Goal: Transaction & Acquisition: Purchase product/service

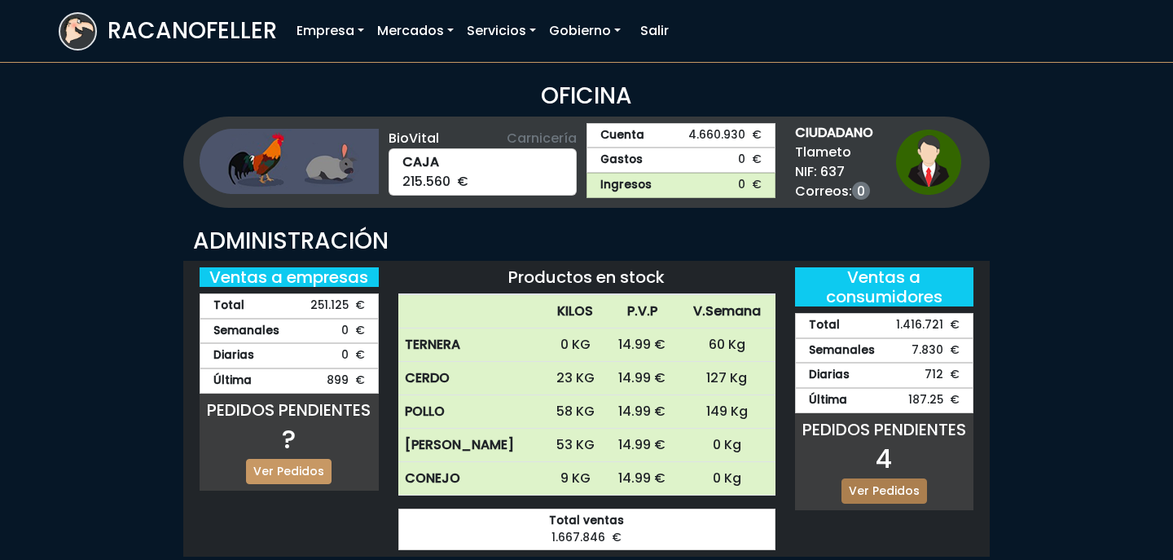
click at [887, 486] on link "Ver Pedidos" at bounding box center [885, 490] width 86 height 25
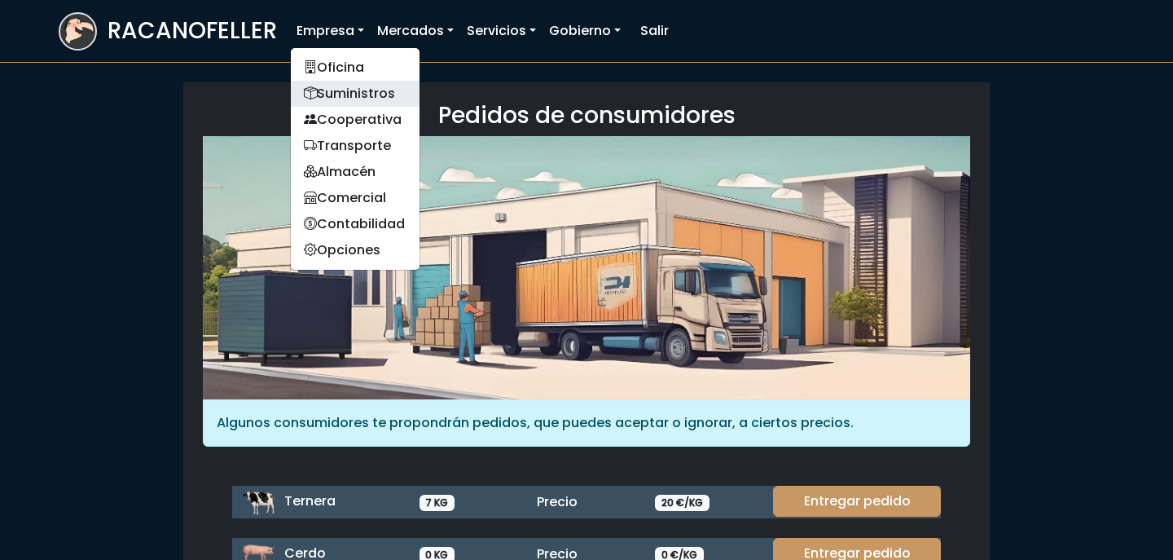
click at [345, 92] on link "Suministros" at bounding box center [355, 94] width 129 height 26
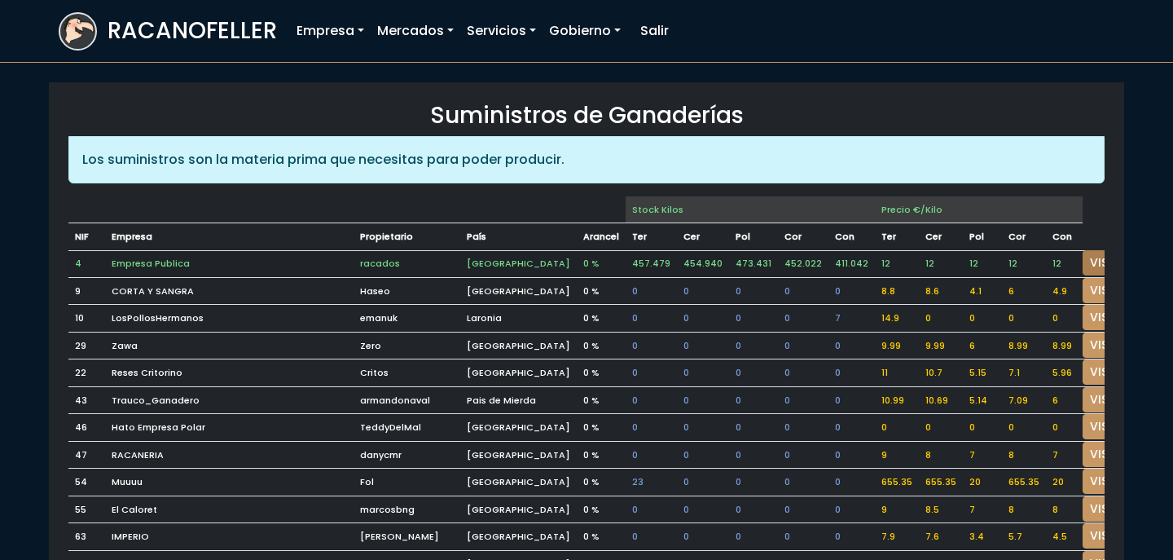
click at [1083, 253] on link "VISITAR" at bounding box center [1112, 262] width 59 height 25
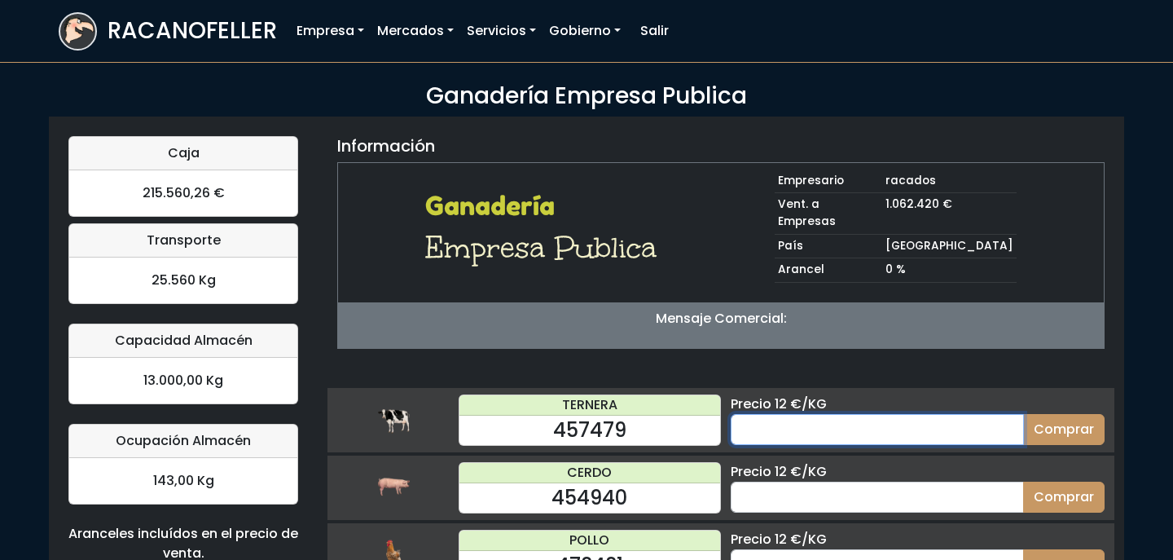
click at [789, 414] on input "number" at bounding box center [877, 429] width 293 height 31
type input "70"
click at [1023, 414] on button "Comprar" at bounding box center [1063, 429] width 81 height 31
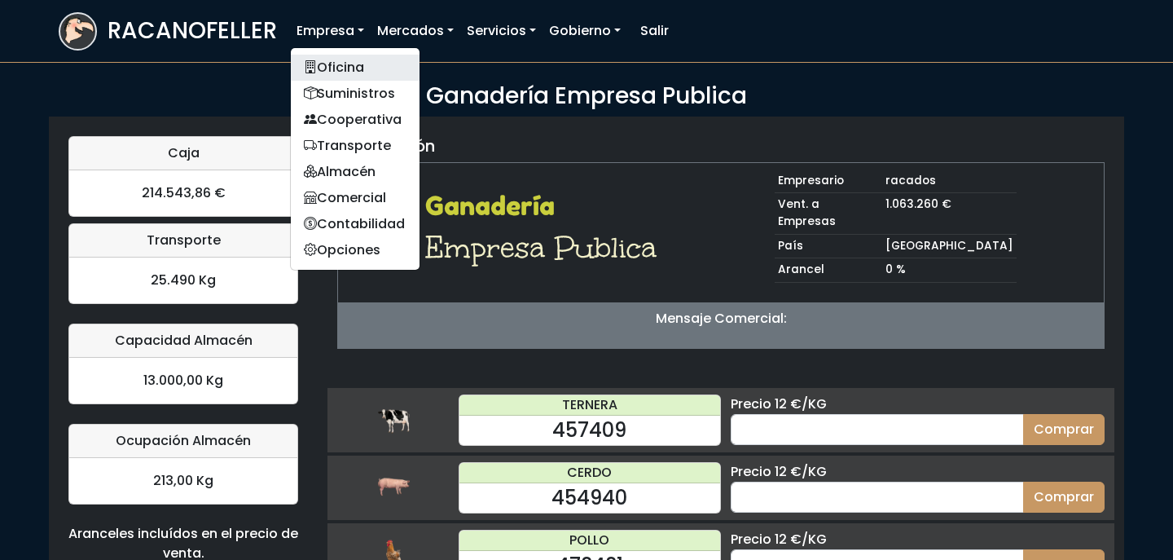
click at [319, 64] on link "Oficina" at bounding box center [355, 68] width 129 height 26
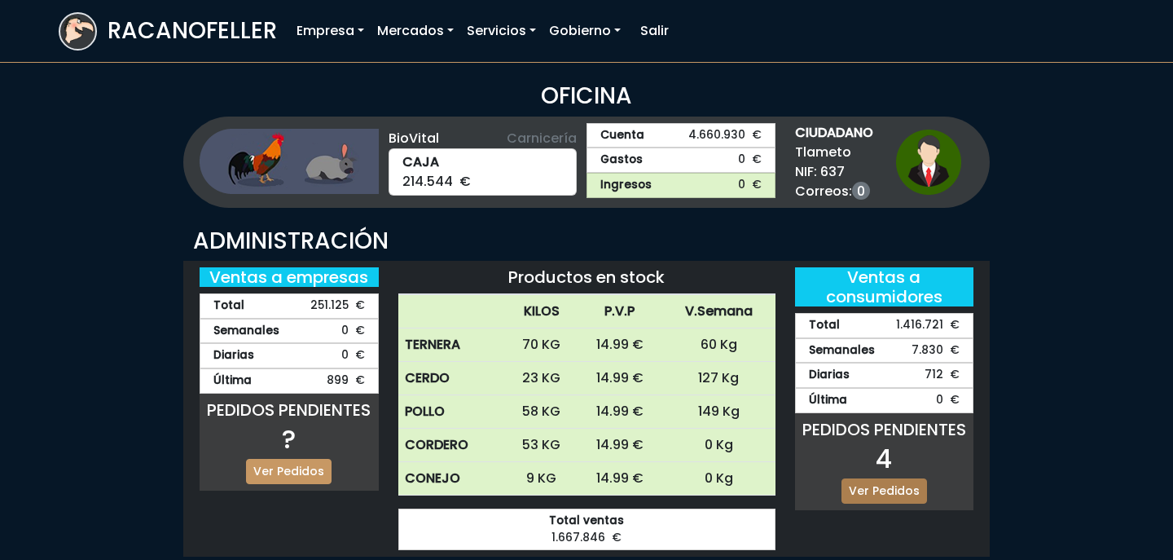
click at [907, 486] on link "Ver Pedidos" at bounding box center [885, 490] width 86 height 25
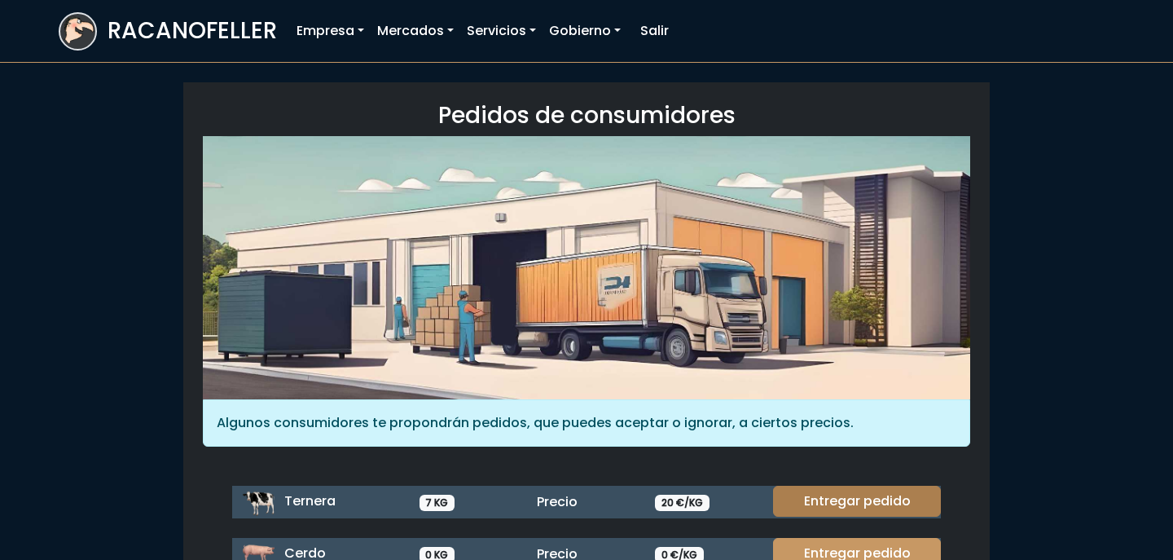
click at [841, 506] on link "Entregar pedido" at bounding box center [857, 501] width 168 height 31
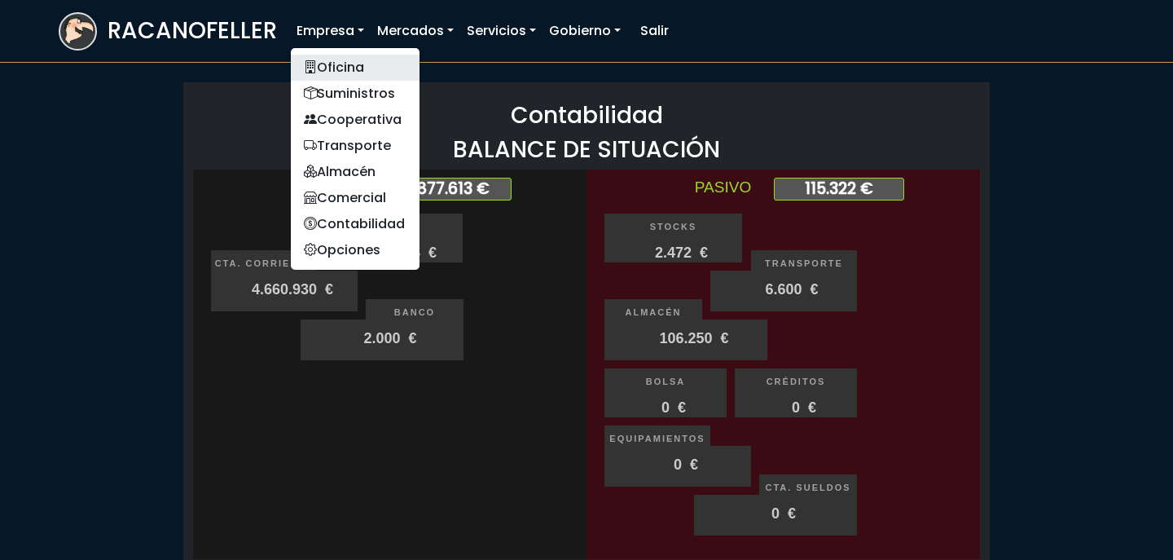
click at [324, 69] on link "Oficina" at bounding box center [355, 68] width 129 height 26
